Goal: Navigation & Orientation: Find specific page/section

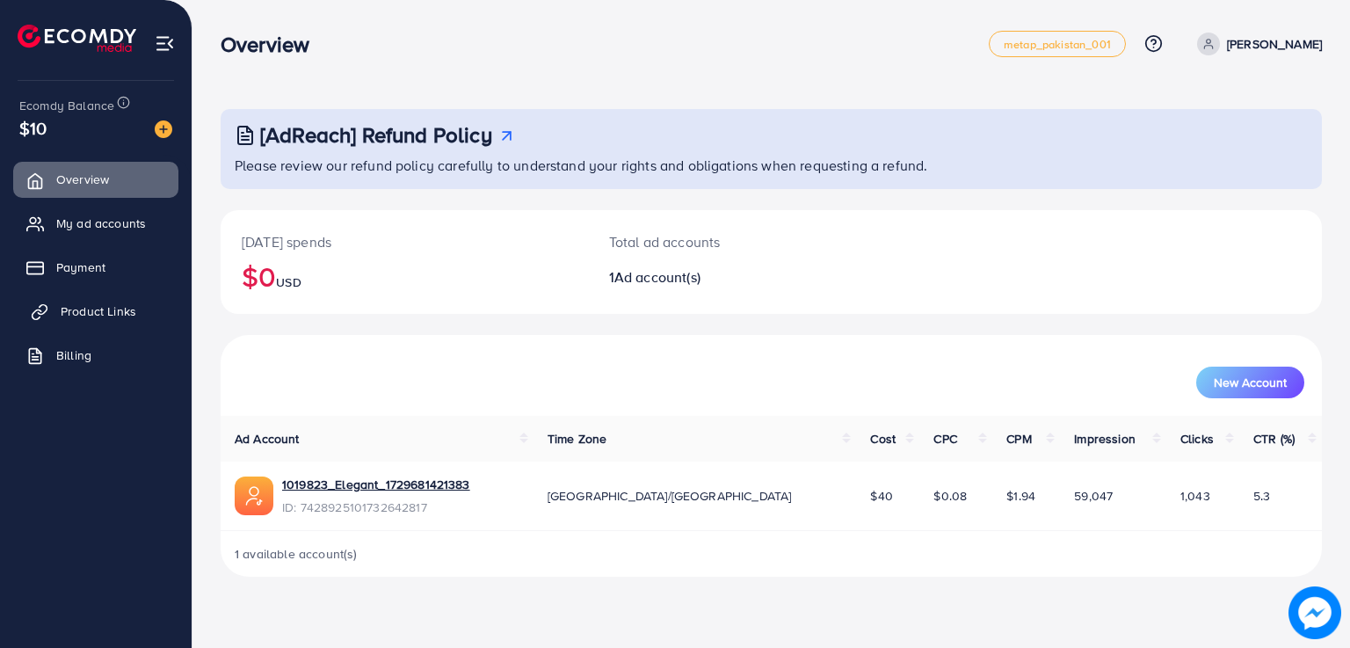
click at [72, 305] on span "Product Links" at bounding box center [99, 311] width 76 height 18
